Goal: Task Accomplishment & Management: Manage account settings

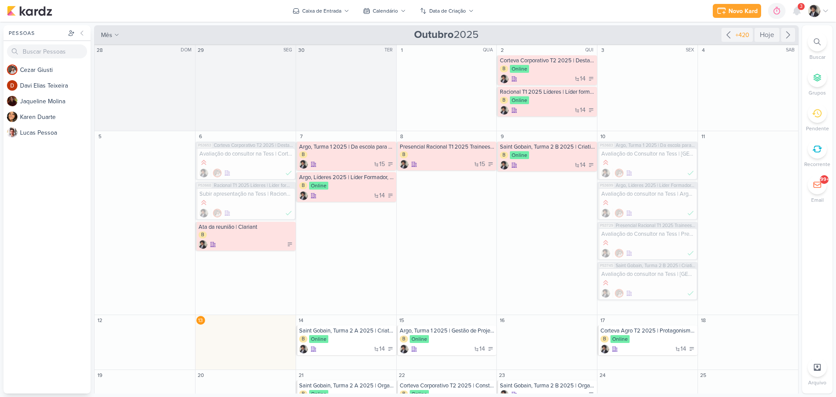
click at [800, 7] on span "3" at bounding box center [801, 6] width 3 height 7
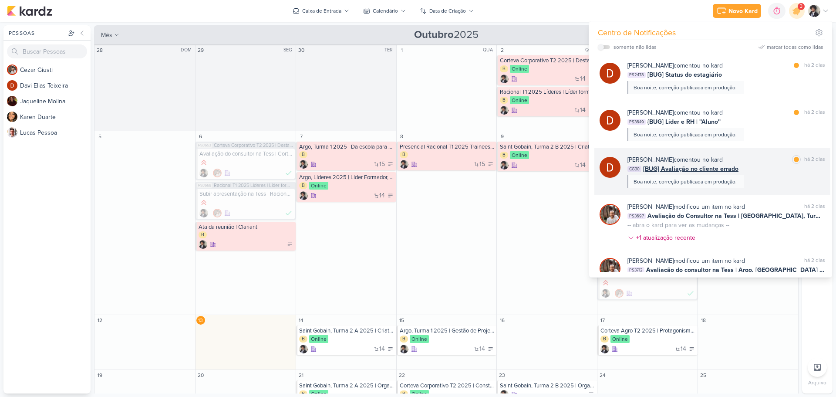
click at [671, 168] on span "[BUG] Avaliação no cliente errado" at bounding box center [690, 168] width 95 height 9
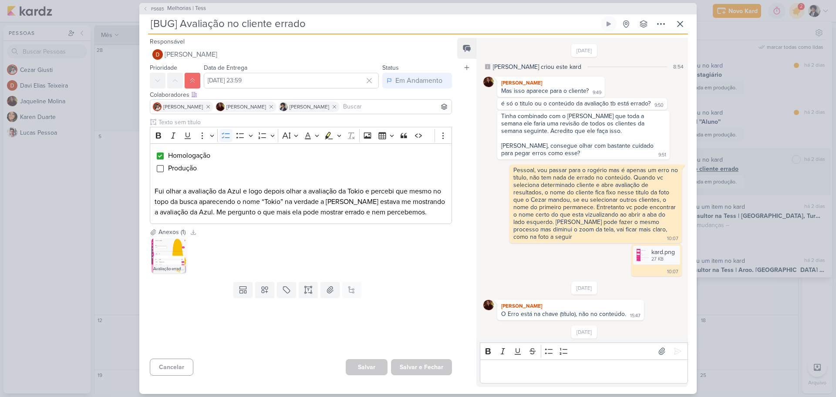
scroll to position [309, 0]
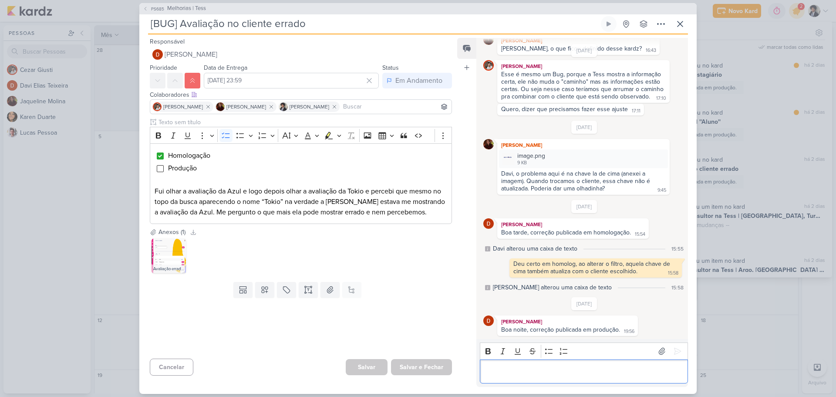
click at [548, 363] on div "Editor editing area: main" at bounding box center [584, 371] width 208 height 24
click at [675, 349] on icon at bounding box center [677, 351] width 9 height 9
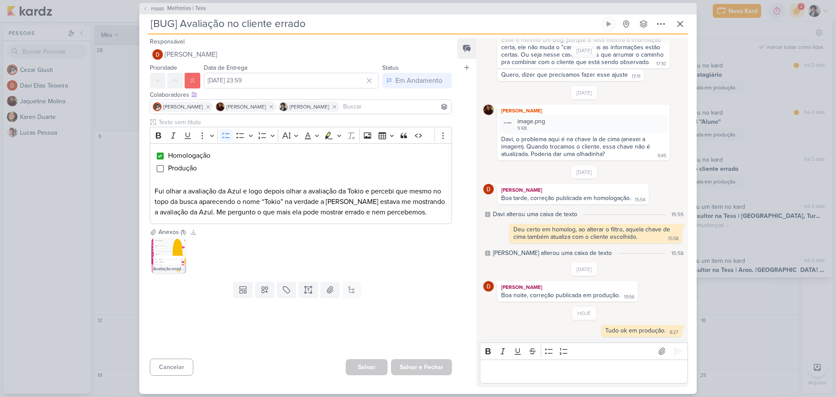
scroll to position [345, 0]
click at [162, 167] on input "Editor editing area: main" at bounding box center [160, 168] width 7 height 7
click at [434, 370] on button "Salvar e Fechar" at bounding box center [421, 367] width 61 height 16
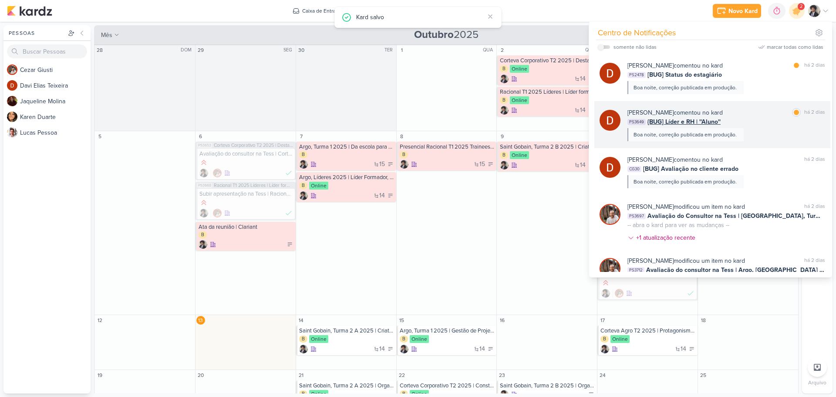
click at [708, 124] on span "{BUG] Líder e RH | ''Aluno''" at bounding box center [684, 121] width 73 height 9
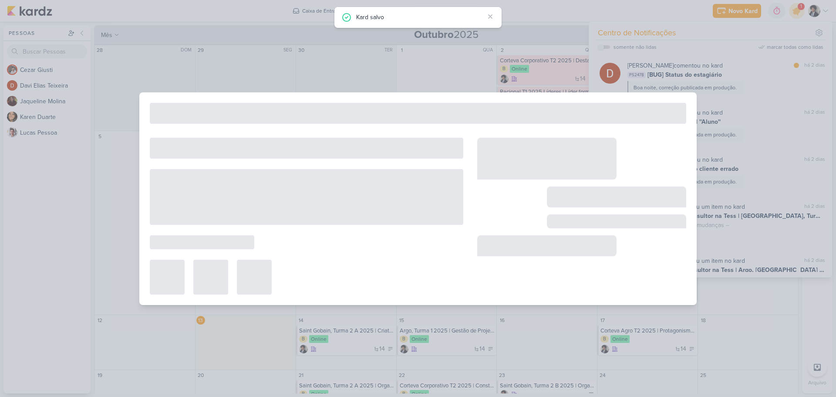
type input "{BUG] Líder e RH | ''Aluno''"
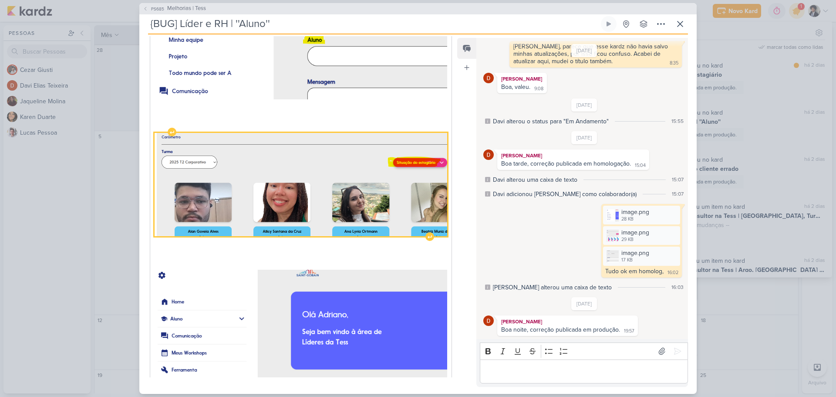
scroll to position [305, 0]
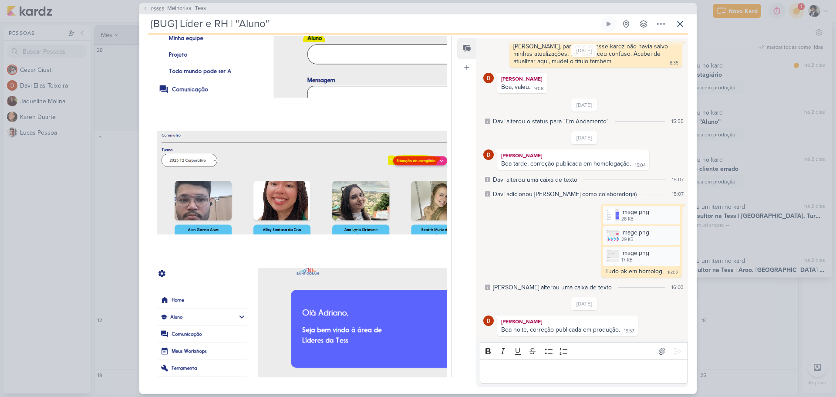
click at [564, 366] on p "Editor editing area: main" at bounding box center [583, 371] width 199 height 10
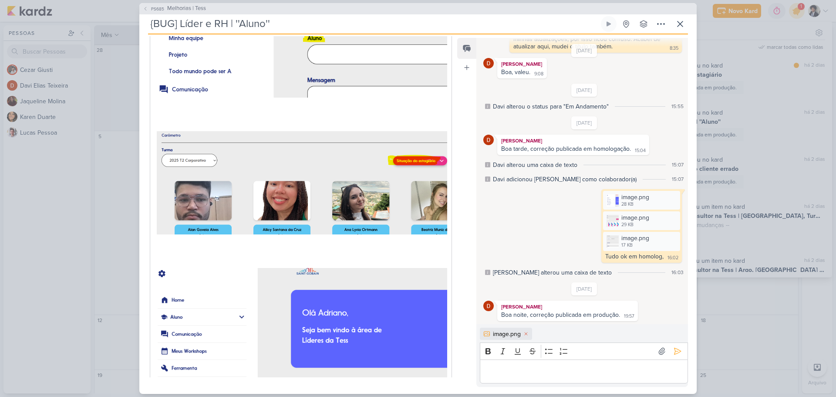
click at [564, 371] on p "Editor editing area: main" at bounding box center [583, 371] width 199 height 10
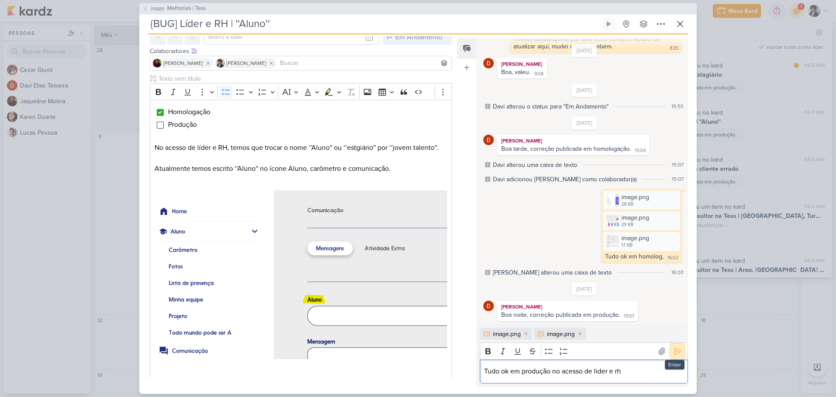
click at [675, 350] on icon at bounding box center [678, 351] width 7 height 7
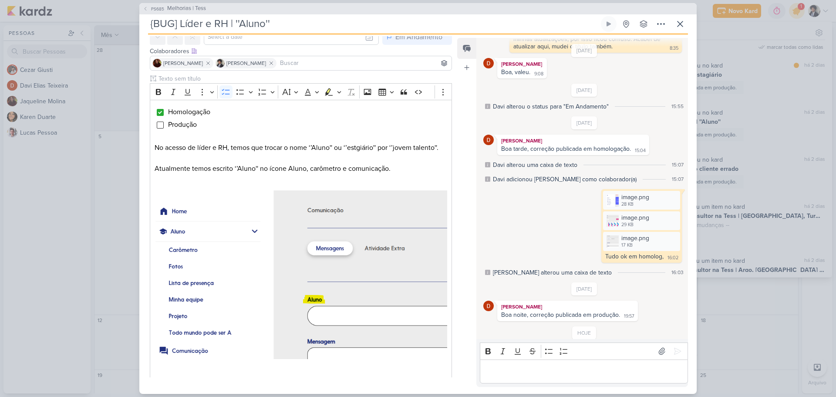
scroll to position [224, 0]
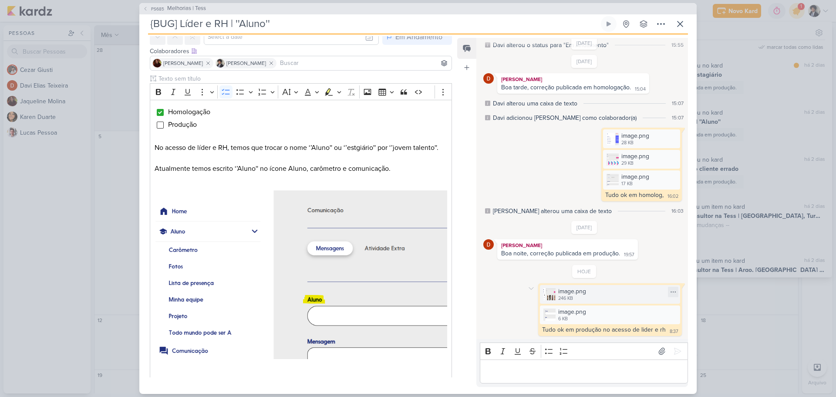
click at [603, 295] on div "image.png 246 KB" at bounding box center [610, 294] width 140 height 19
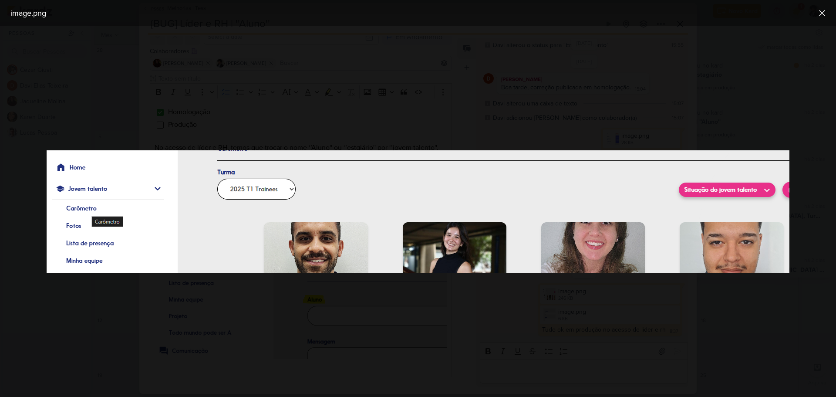
click at [591, 303] on div at bounding box center [418, 211] width 836 height 371
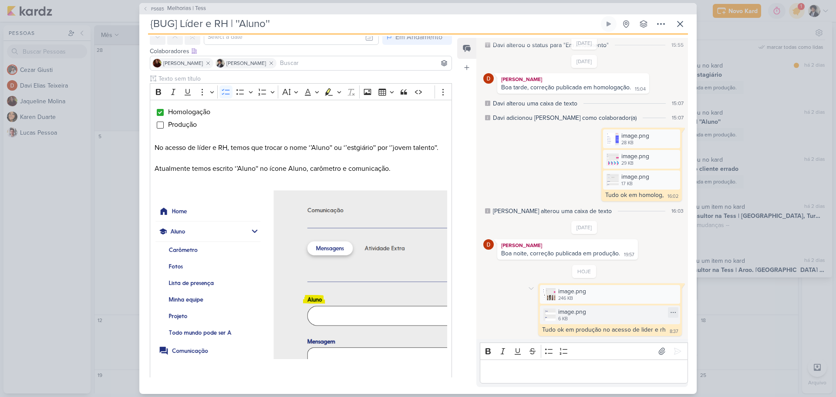
click at [596, 311] on div "image.png 6 KB" at bounding box center [610, 314] width 140 height 19
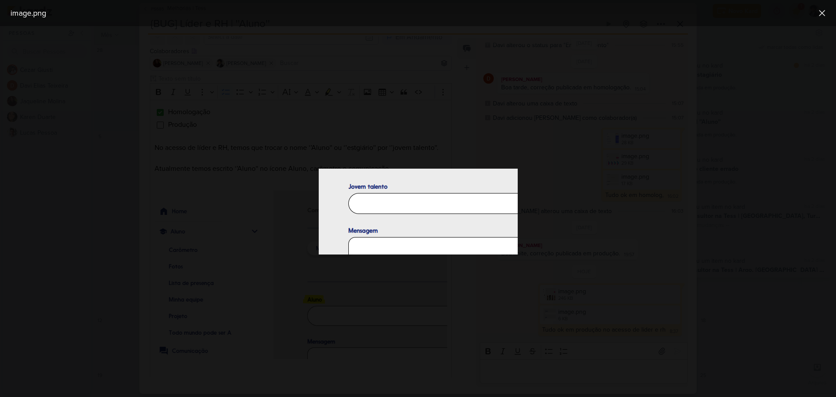
click at [595, 311] on div at bounding box center [418, 211] width 836 height 371
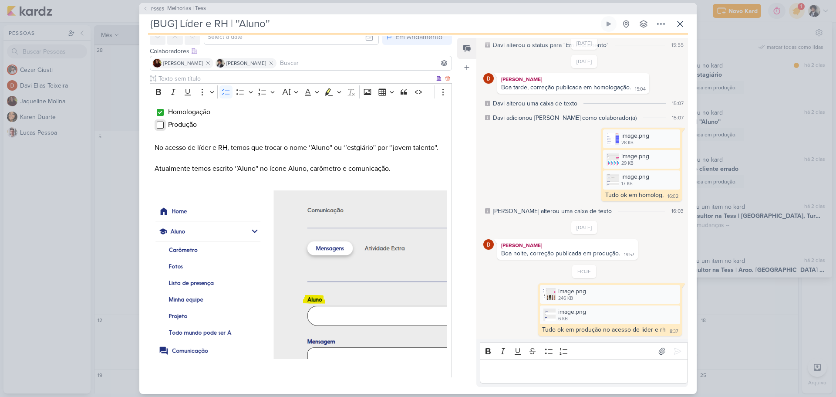
click at [161, 123] on input "Editor editing area: main" at bounding box center [160, 125] width 7 height 7
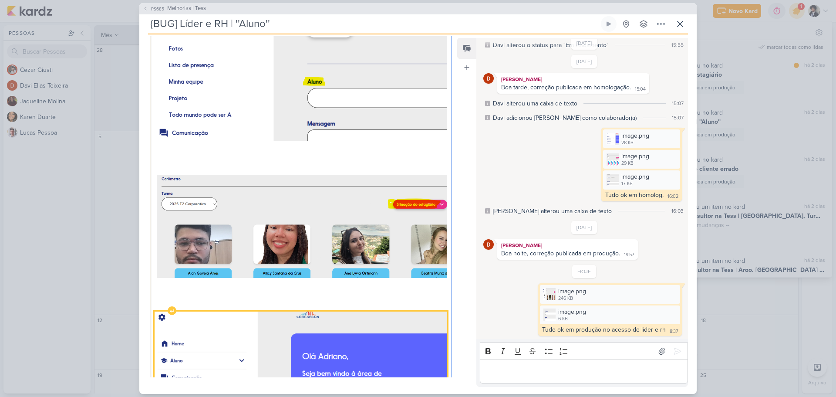
scroll to position [464, 0]
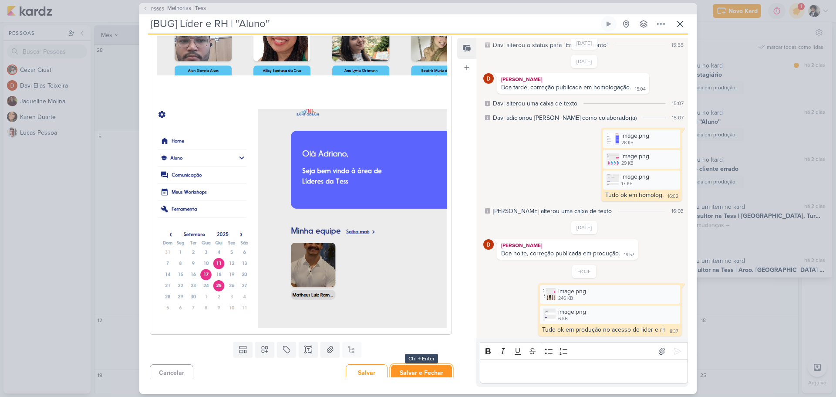
click at [413, 367] on button "Salvar e Fechar" at bounding box center [421, 373] width 61 height 16
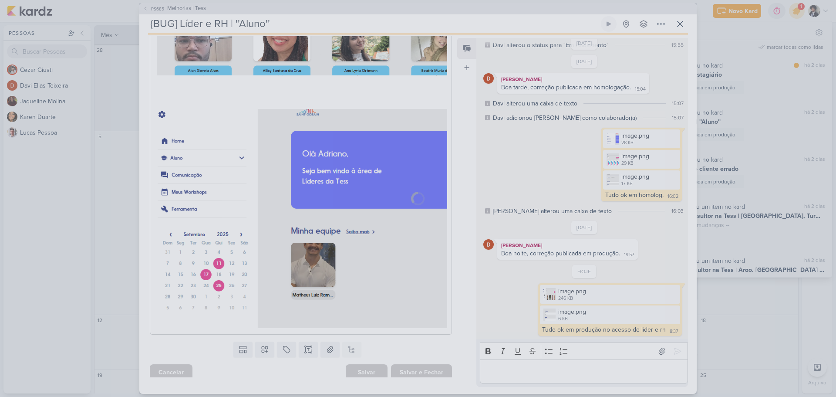
scroll to position [463, 0]
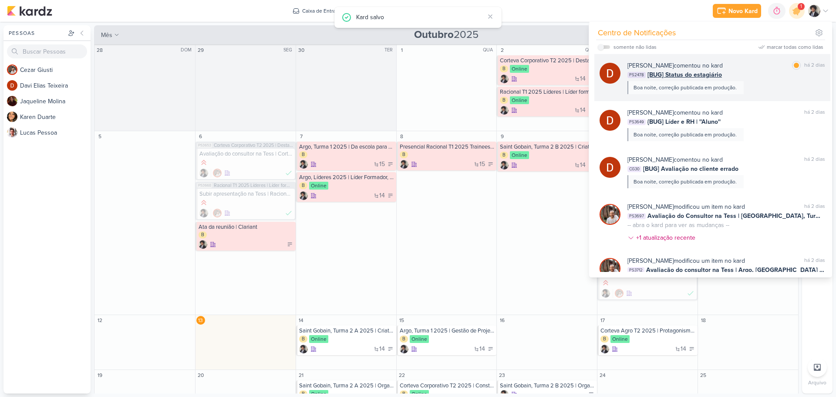
click at [667, 69] on b "[PERSON_NAME]" at bounding box center [651, 65] width 46 height 7
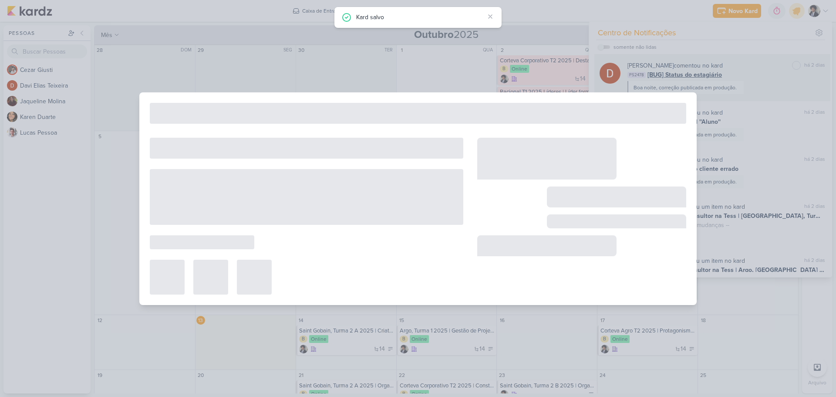
type input "[BUG] Status do estagiário"
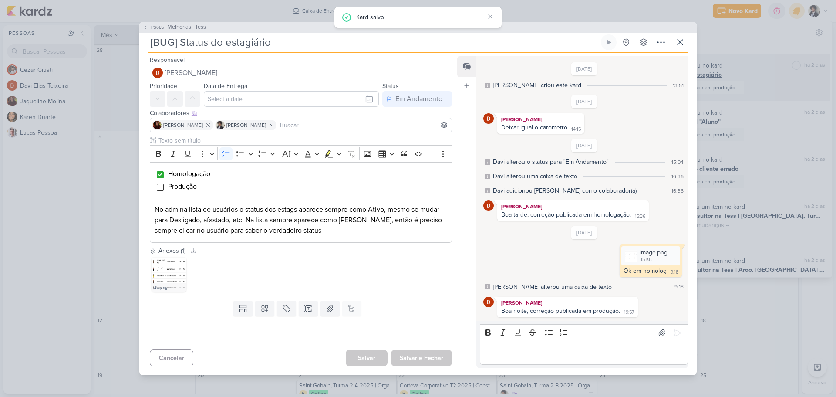
scroll to position [0, 0]
click at [640, 258] on div "35 KB" at bounding box center [654, 259] width 28 height 7
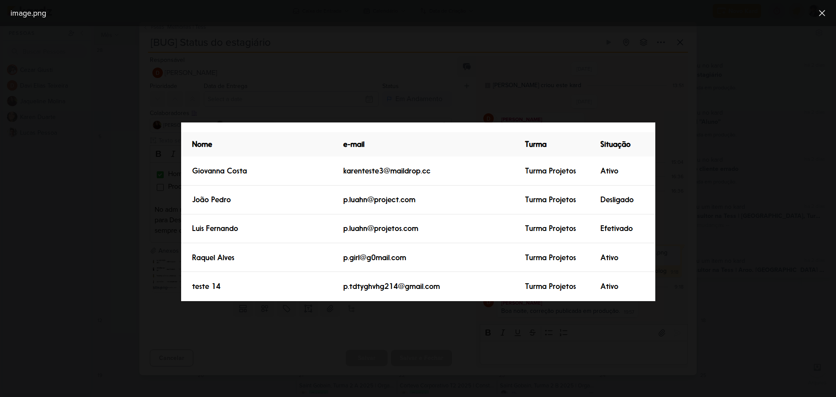
click at [678, 214] on div at bounding box center [418, 211] width 836 height 371
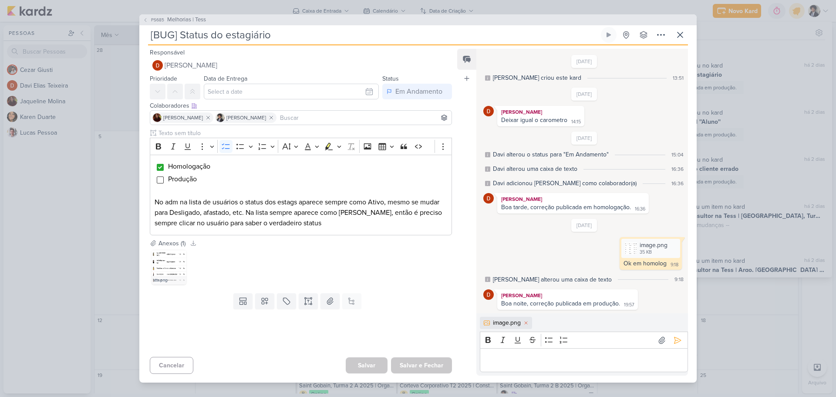
click at [534, 367] on div "Editor editing area: main" at bounding box center [584, 360] width 208 height 24
click at [675, 340] on icon at bounding box center [678, 340] width 7 height 7
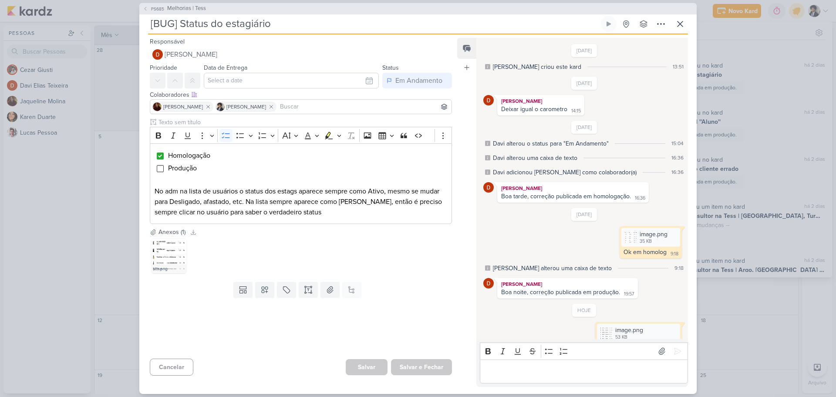
scroll to position [18, 0]
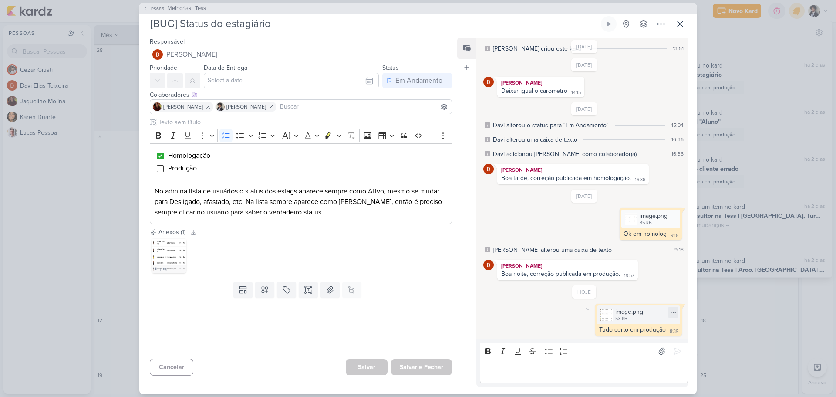
click at [631, 316] on div "53 KB" at bounding box center [630, 318] width 28 height 7
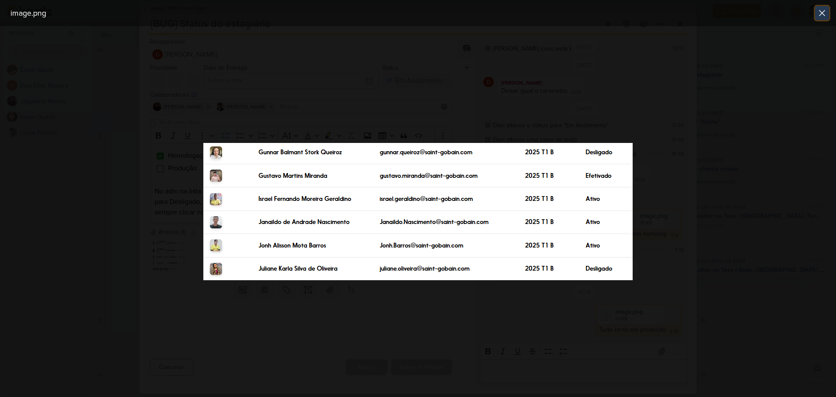
click at [822, 13] on icon at bounding box center [822, 12] width 5 height 5
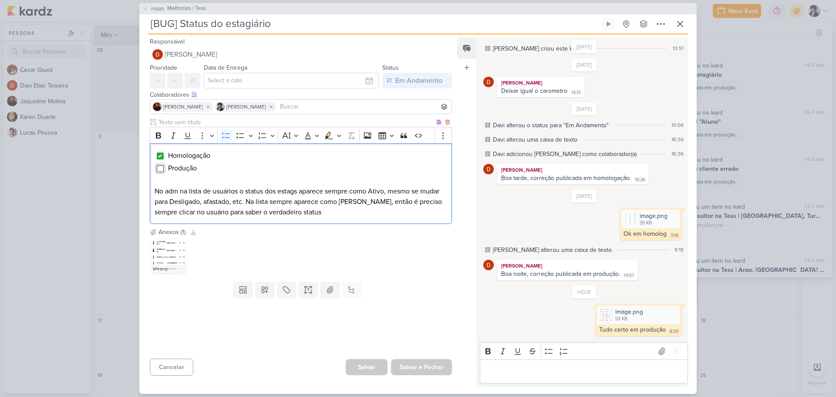
click at [160, 168] on input "Editor editing area: main" at bounding box center [160, 168] width 7 height 7
click at [427, 367] on button "Salvar e Fechar" at bounding box center [421, 367] width 61 height 16
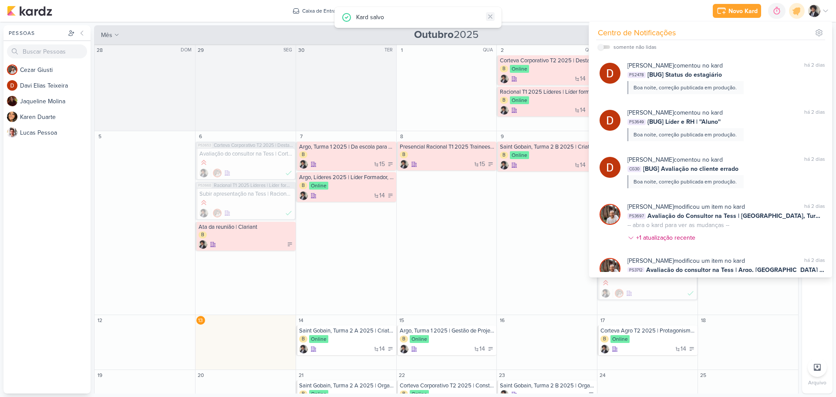
click at [490, 17] on icon at bounding box center [490, 16] width 7 height 7
click at [798, 15] on icon at bounding box center [797, 11] width 10 height 10
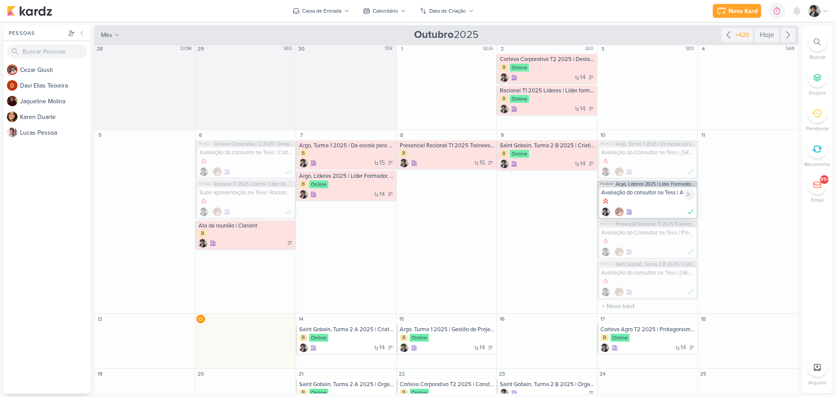
scroll to position [0, 0]
